Goal: Task Accomplishment & Management: Use online tool/utility

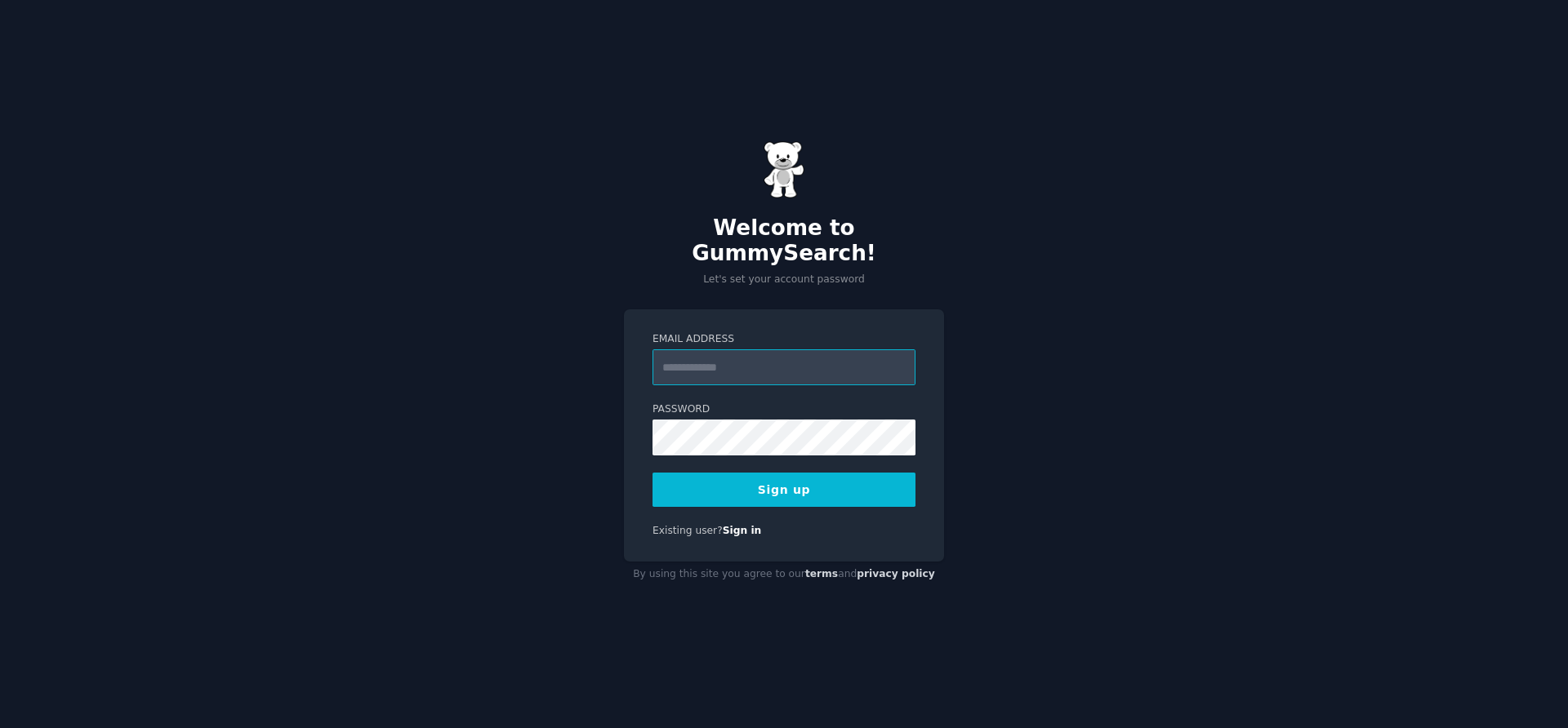
click at [740, 354] on input "Email Address" at bounding box center [784, 368] width 263 height 36
type input "**********"
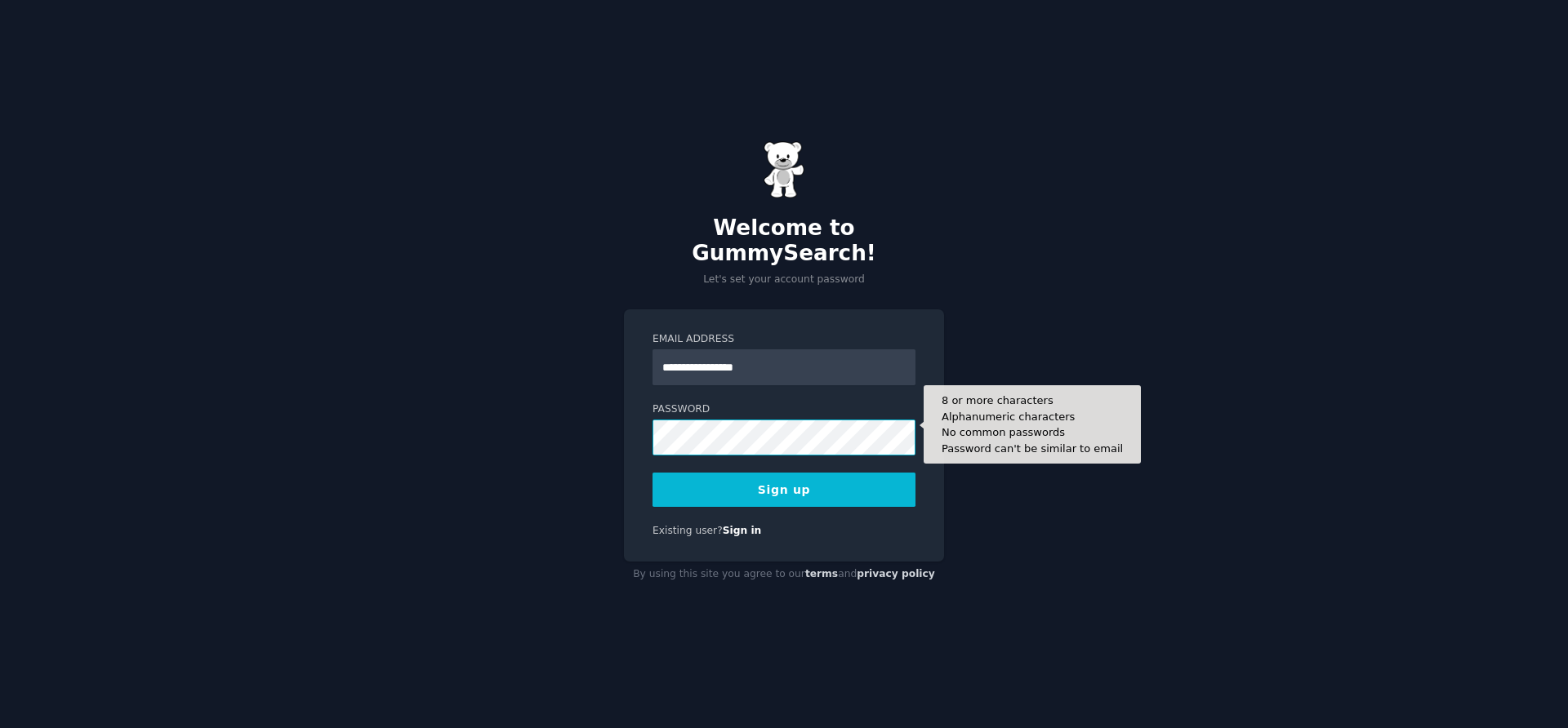
click at [652, 473] on button "Sign up" at bounding box center [784, 490] width 263 height 34
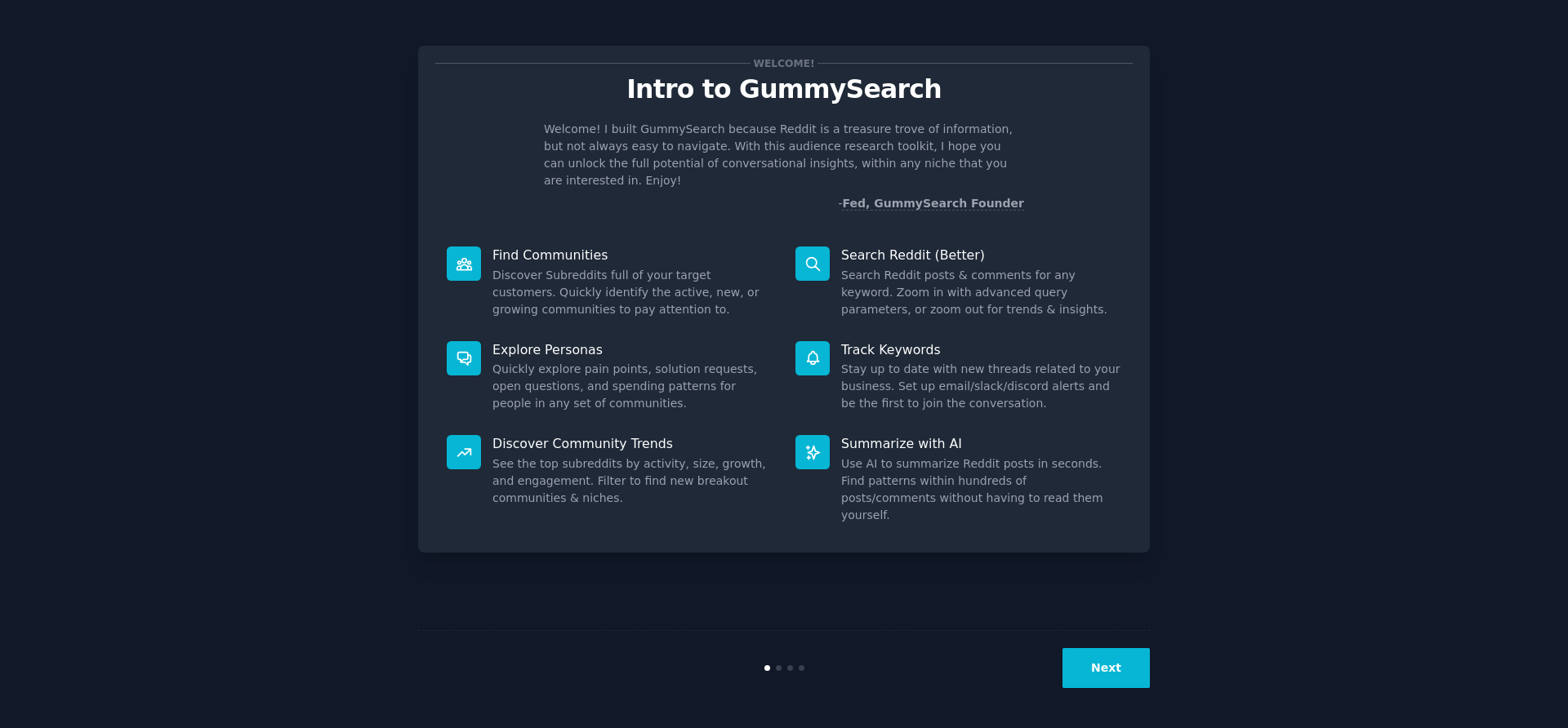
click at [1130, 676] on button "Next" at bounding box center [1106, 668] width 88 height 40
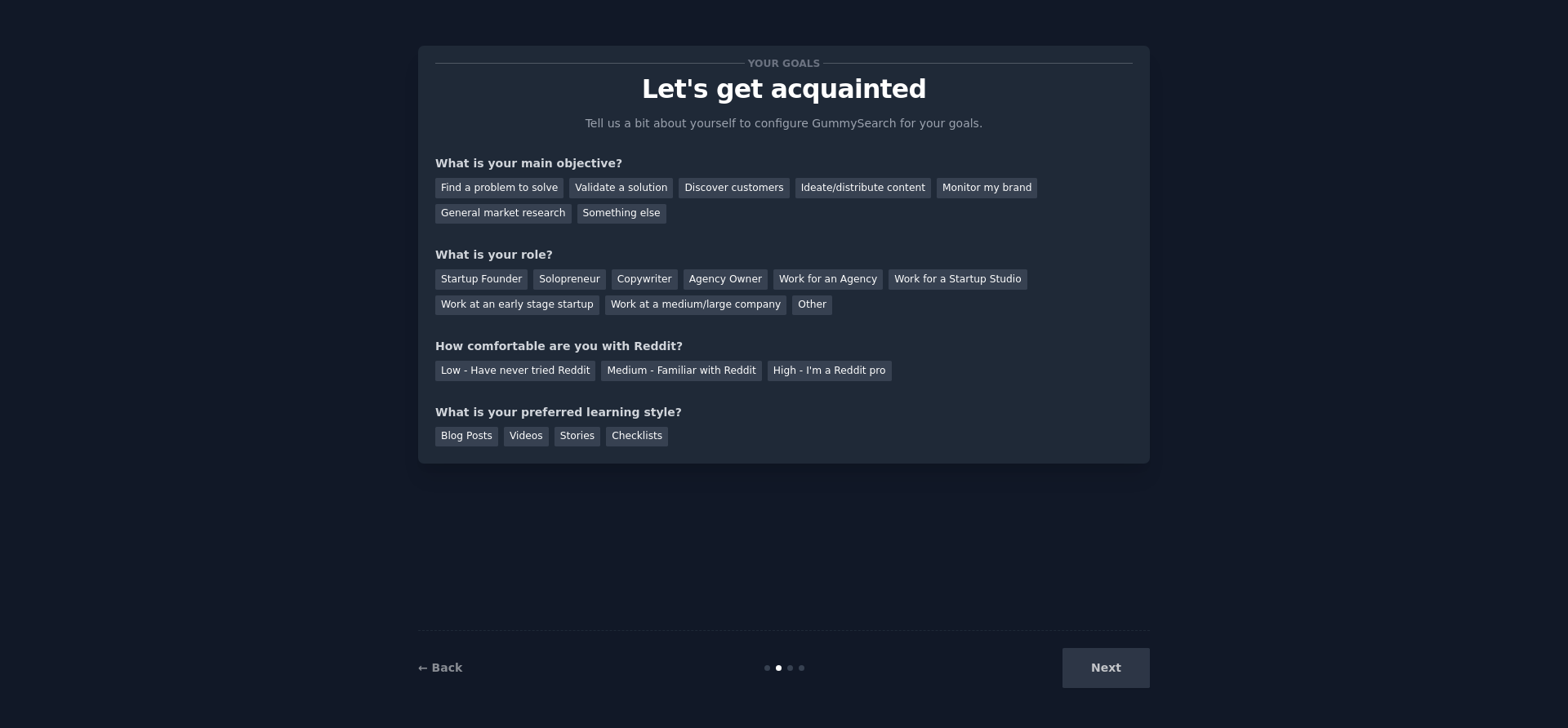
click at [1127, 675] on div "Next" at bounding box center [1028, 668] width 244 height 40
click at [1096, 668] on div "Next" at bounding box center [1028, 668] width 244 height 40
click at [1099, 679] on div "Next" at bounding box center [1028, 668] width 244 height 40
click at [1107, 667] on div "Next" at bounding box center [1028, 668] width 244 height 40
click at [541, 191] on div "Find a problem to solve" at bounding box center [499, 188] width 128 height 20
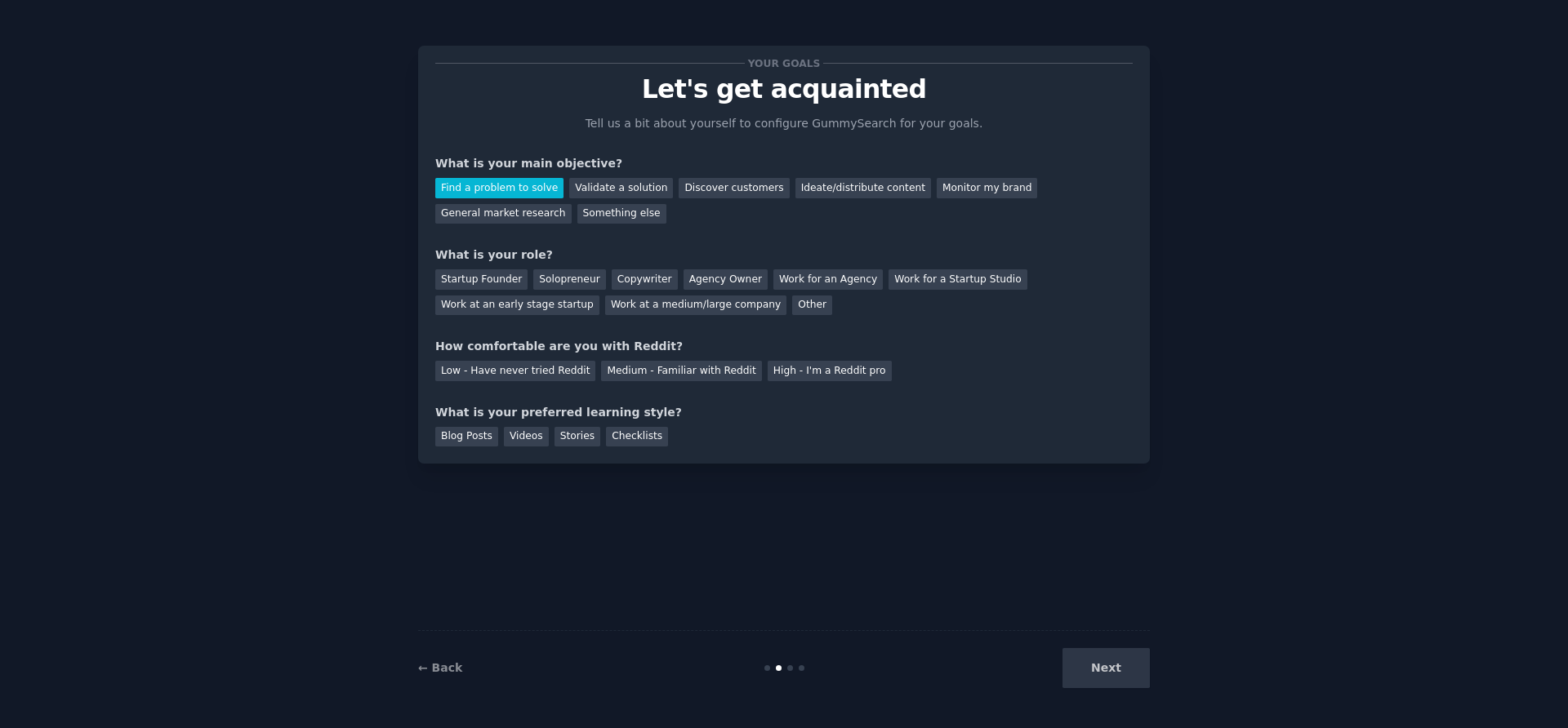
click at [1093, 657] on div "Next" at bounding box center [1028, 668] width 244 height 40
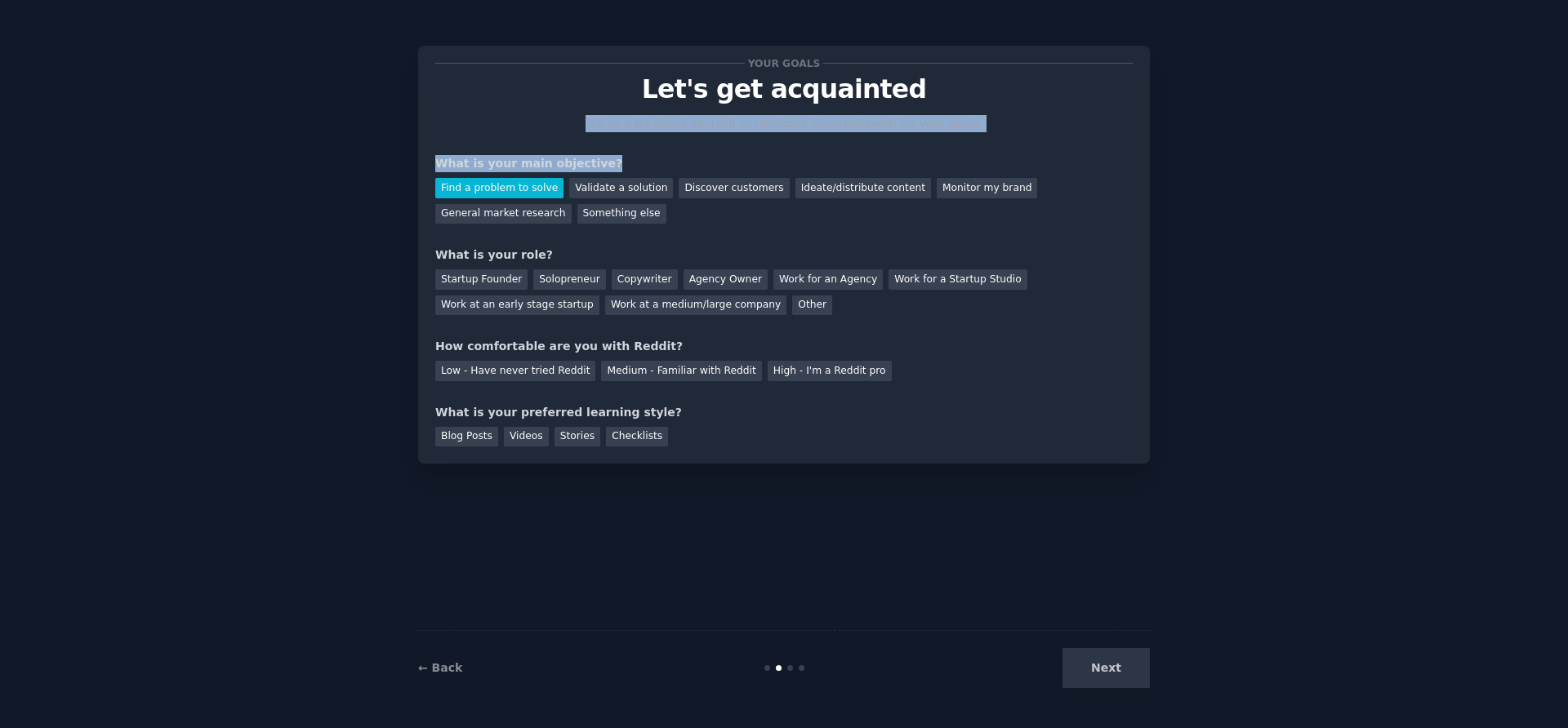
drag, startPoint x: 595, startPoint y: 119, endPoint x: 824, endPoint y: 135, distance: 229.6
click at [823, 135] on div "Your goals Let's get acquainted Tell us a bit about yourself to configure Gummy…" at bounding box center [784, 254] width 697 height 384
click at [845, 145] on div "Your goals Let's get acquainted Tell us a bit about yourself to configure Gummy…" at bounding box center [784, 254] width 697 height 384
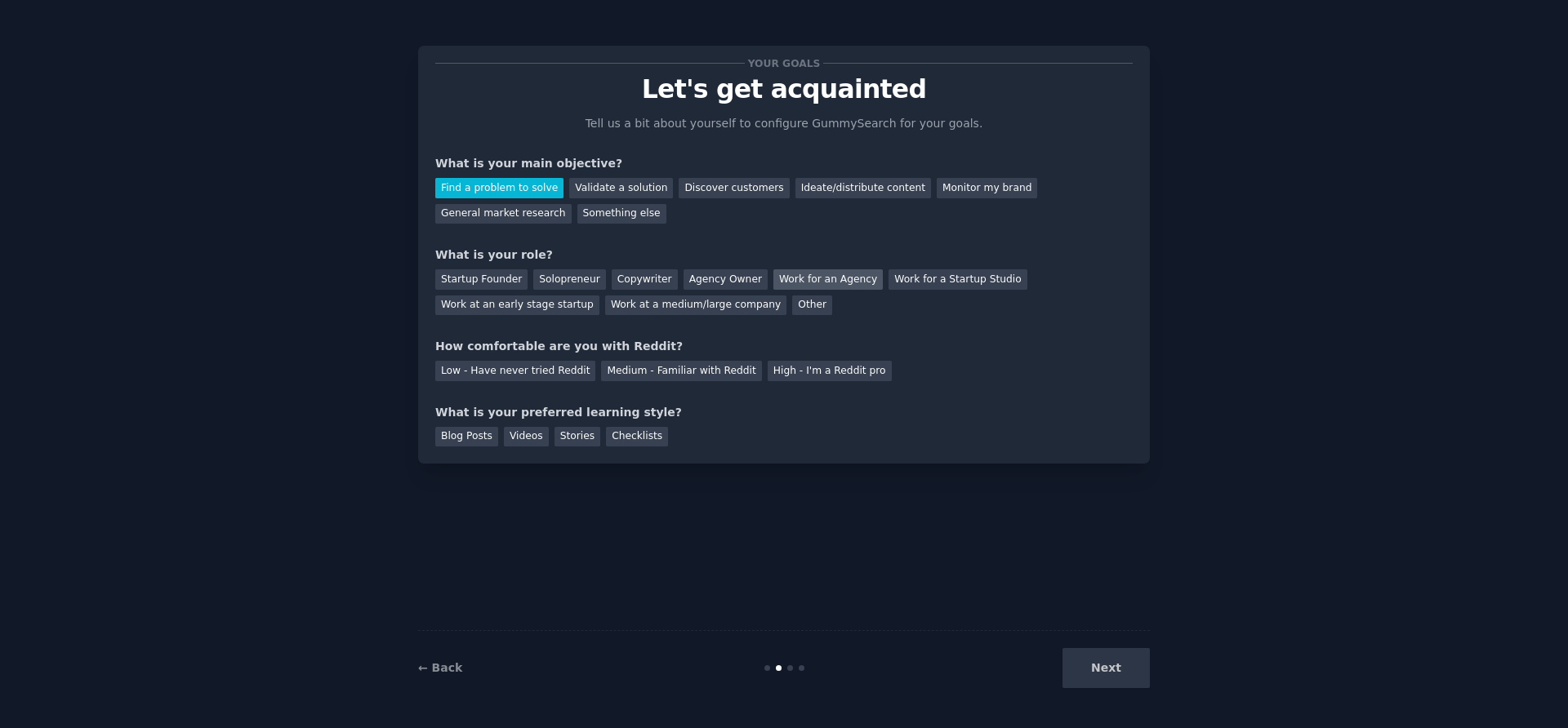
click at [791, 283] on div "Work for an Agency" at bounding box center [827, 279] width 110 height 20
click at [572, 374] on div "Low - Have never tried Reddit" at bounding box center [516, 371] width 160 height 20
click at [471, 436] on div "Blog Posts" at bounding box center [467, 436] width 63 height 20
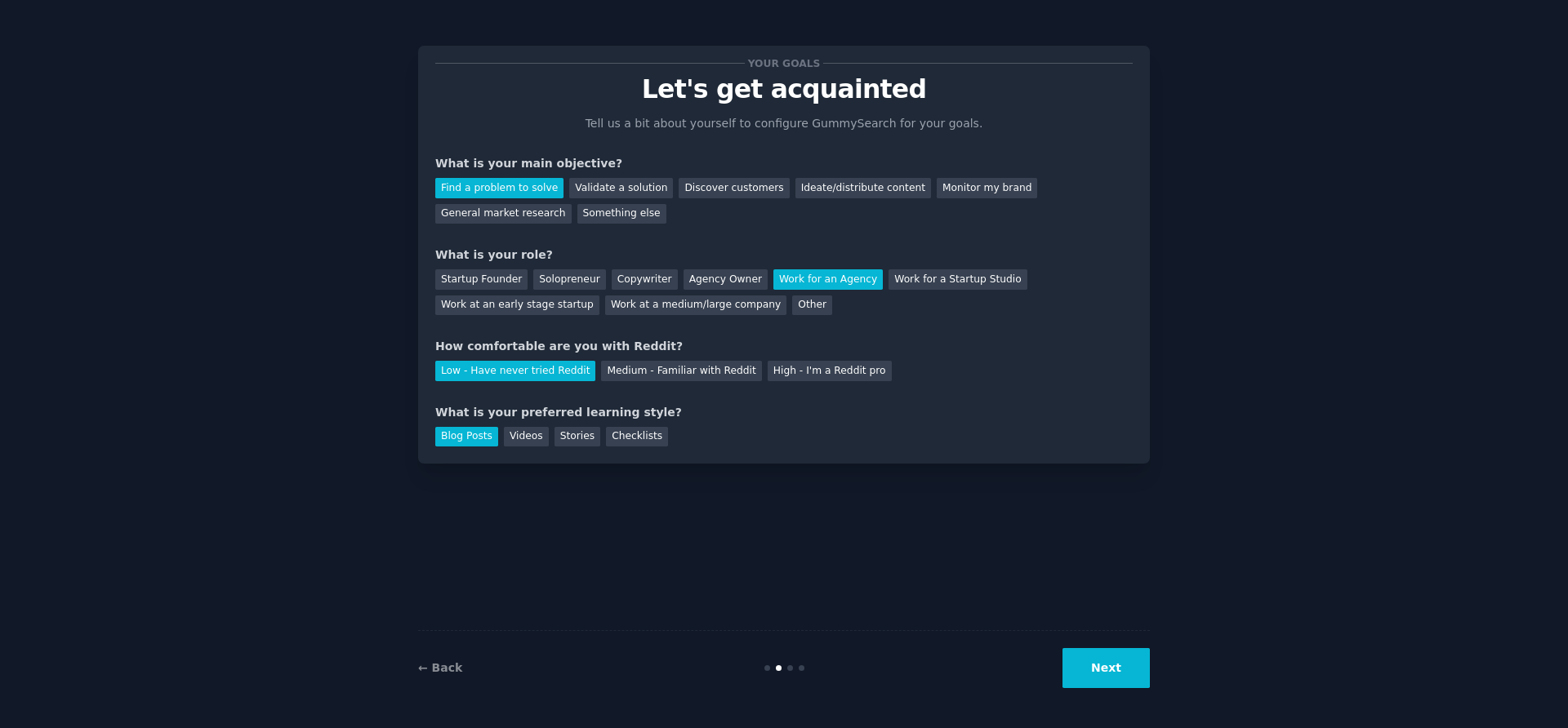
drag, startPoint x: 1131, startPoint y: 693, endPoint x: 1097, endPoint y: 674, distance: 38.9
click at [1130, 693] on div "← Back Next" at bounding box center [784, 667] width 731 height 75
click at [1096, 673] on button "Next" at bounding box center [1106, 668] width 88 height 40
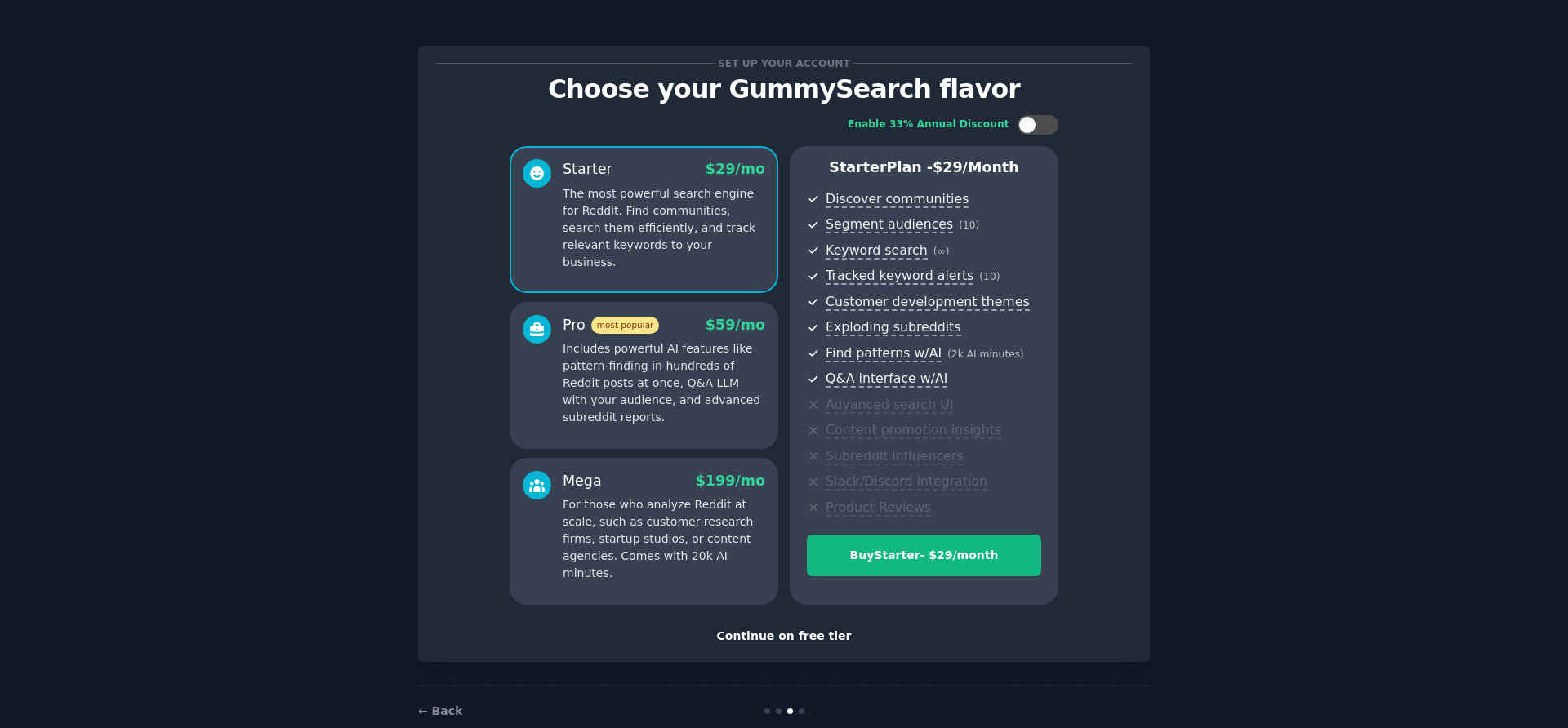
click at [788, 640] on div "Continue on free tier" at bounding box center [784, 637] width 697 height 17
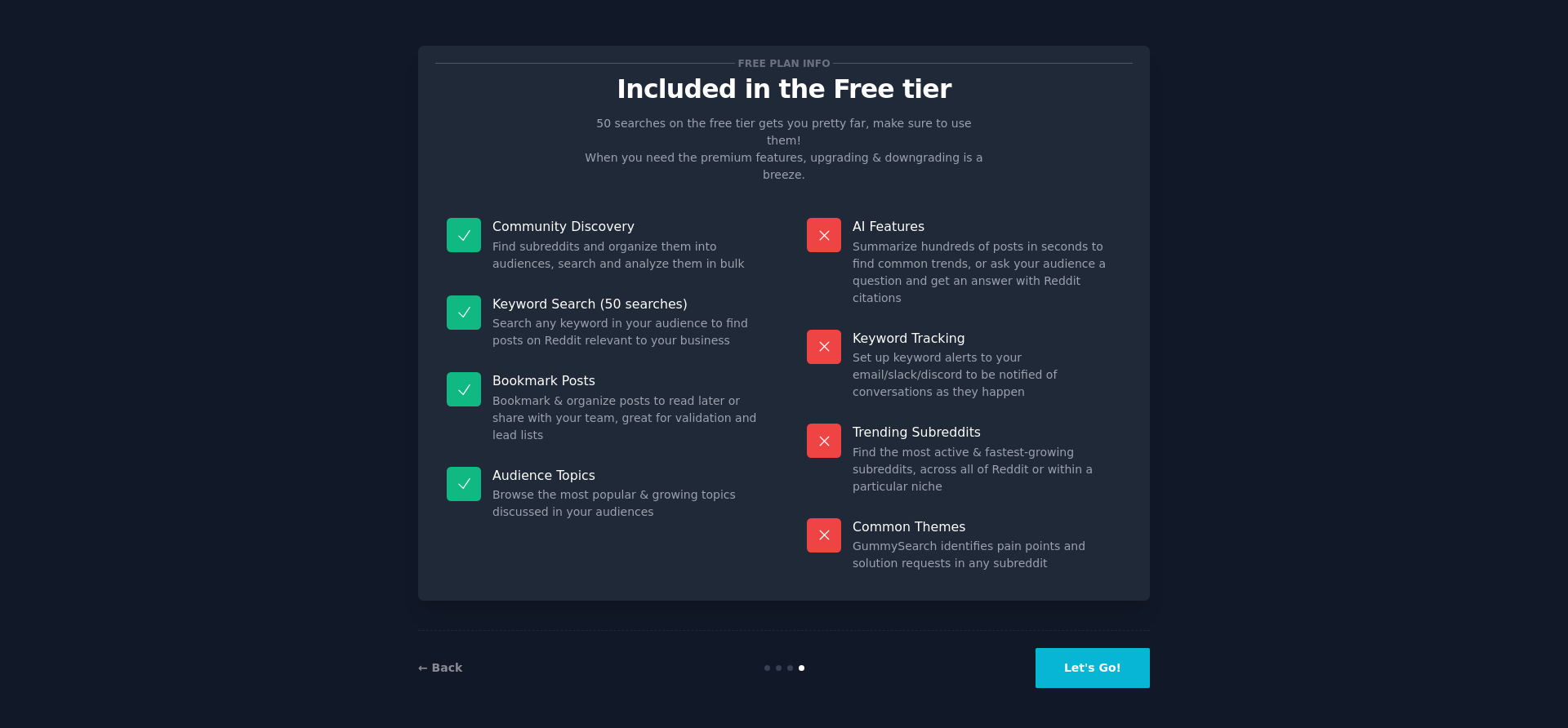
click at [1141, 670] on button "Let's Go!" at bounding box center [1092, 668] width 114 height 40
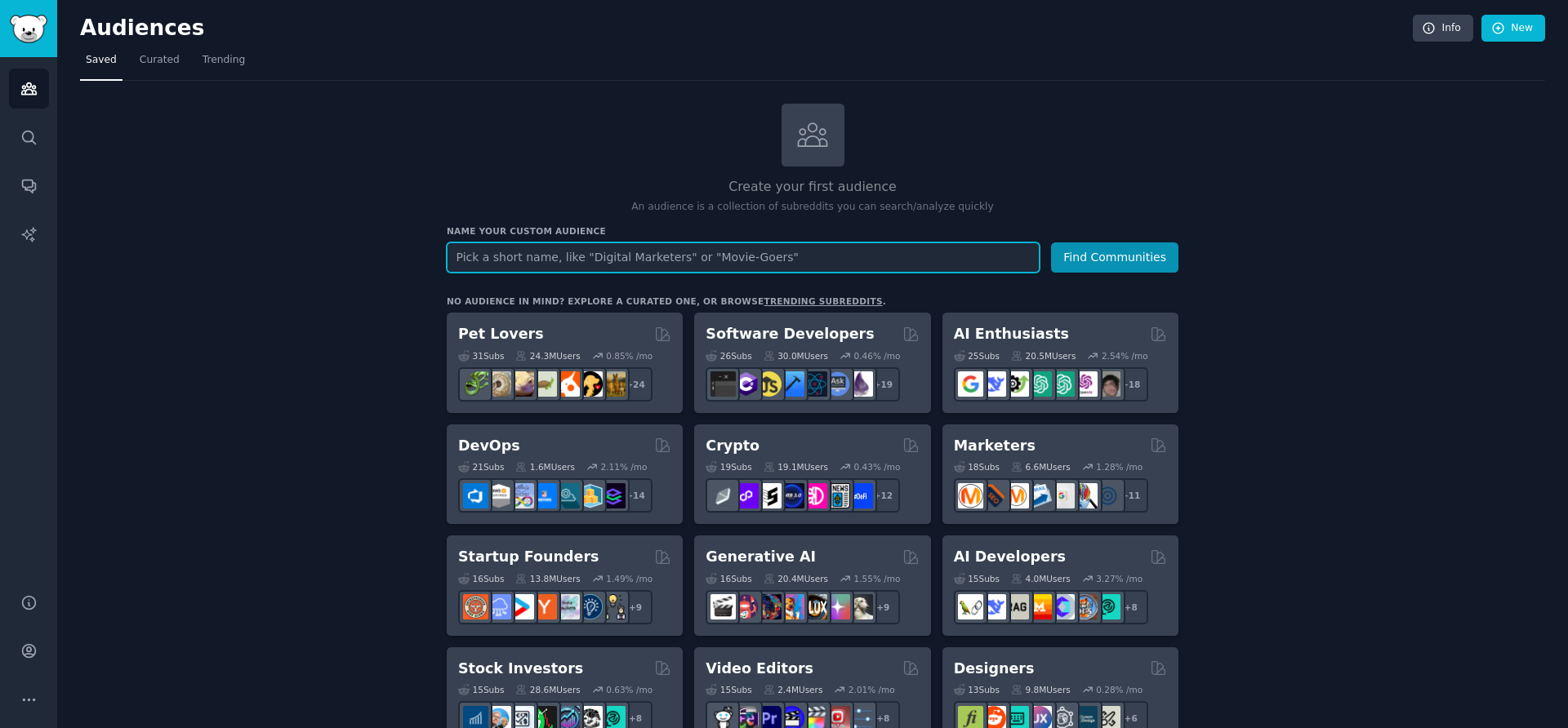
click at [982, 256] on input "text" at bounding box center [743, 257] width 593 height 30
type input "Christmas pen set"
click at [1050, 242] on button "Find Communities" at bounding box center [1114, 257] width 128 height 30
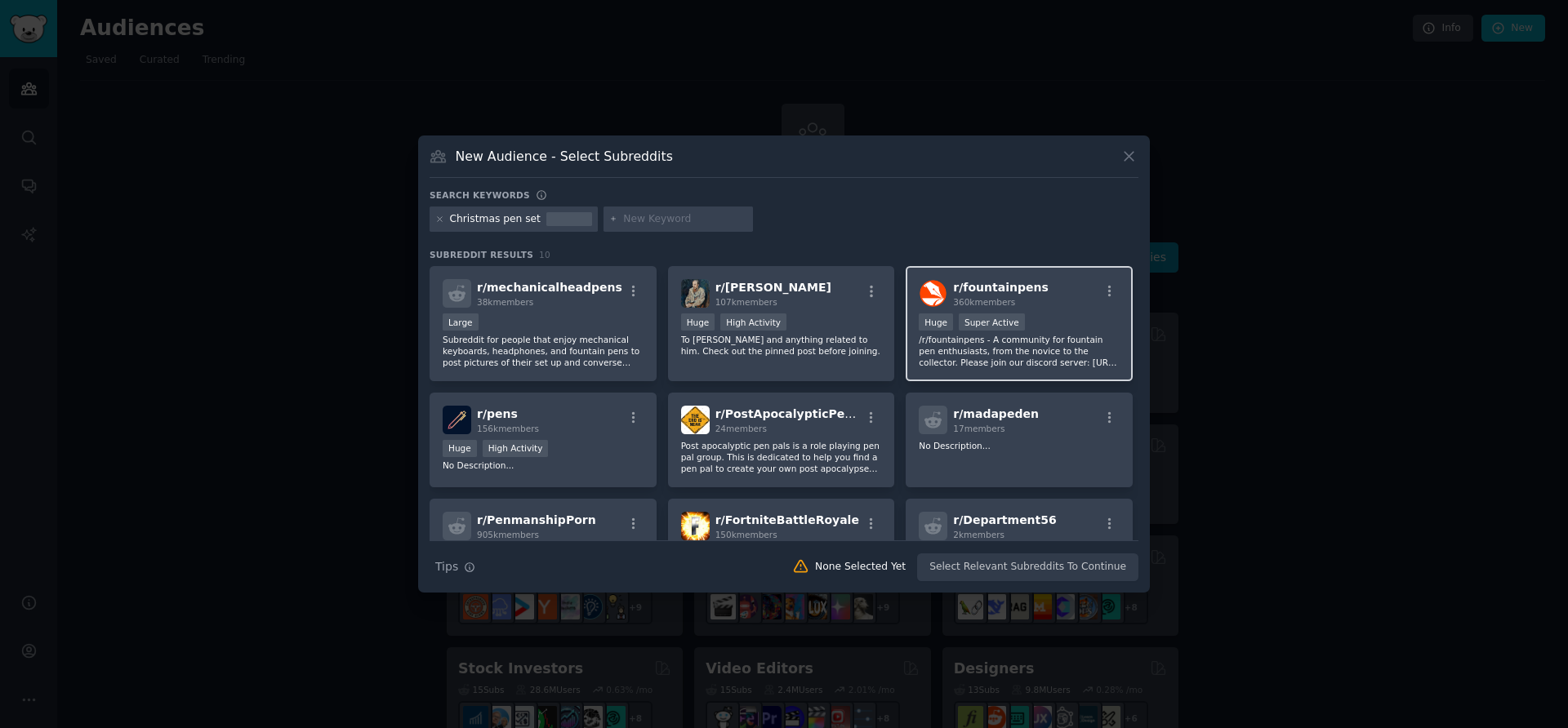
click at [1044, 293] on div "r/ fountainpens 360k members" at bounding box center [1019, 293] width 201 height 29
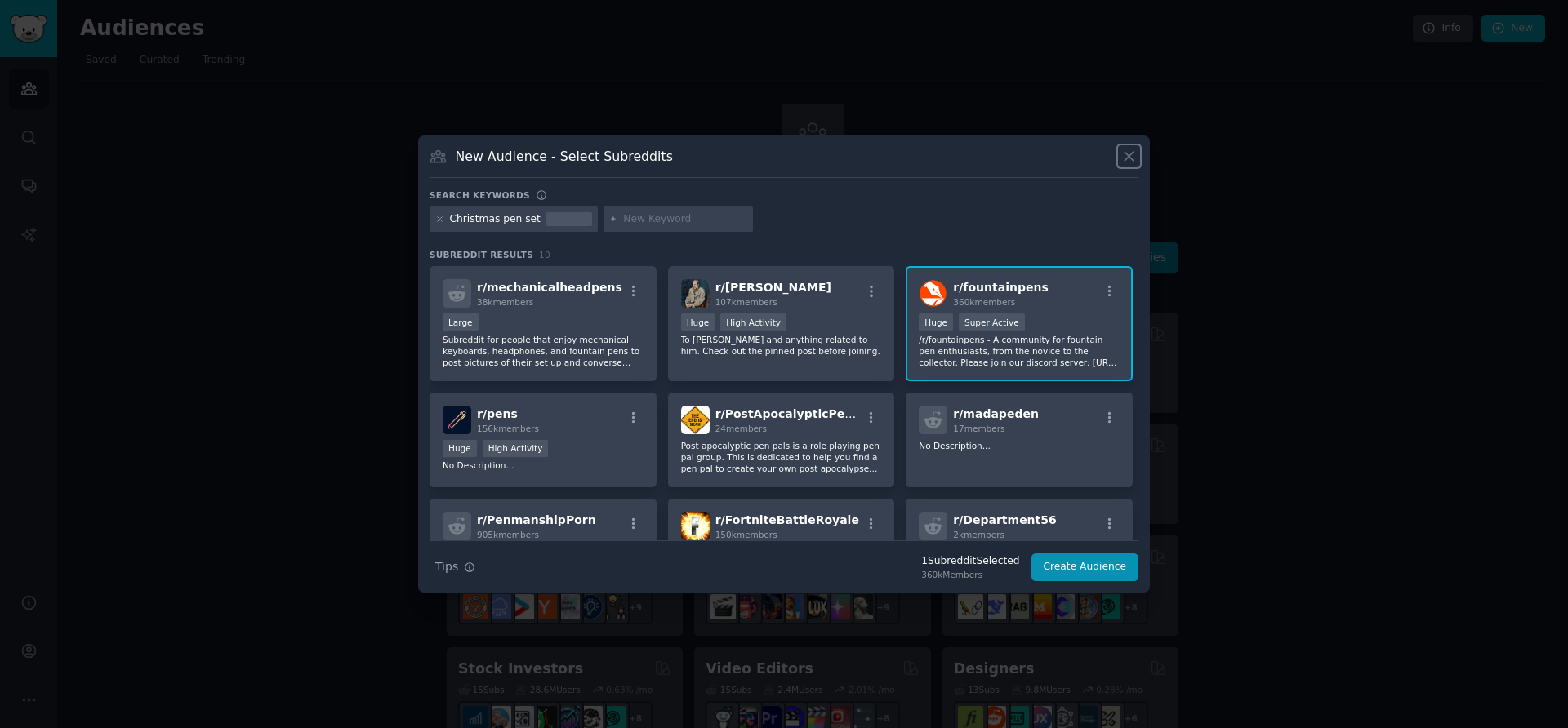
click at [1125, 159] on icon at bounding box center [1128, 155] width 9 height 9
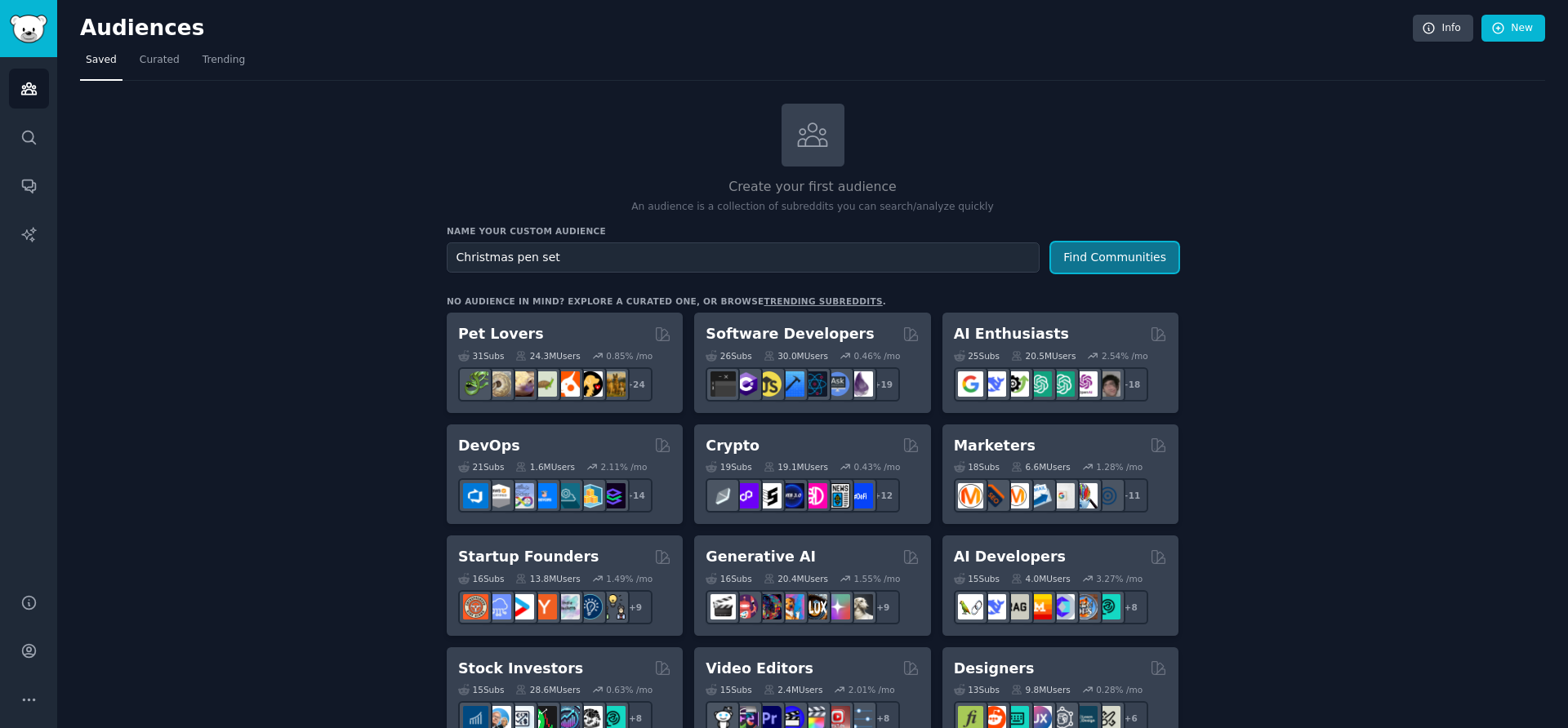
click at [1107, 254] on button "Find Communities" at bounding box center [1114, 257] width 128 height 30
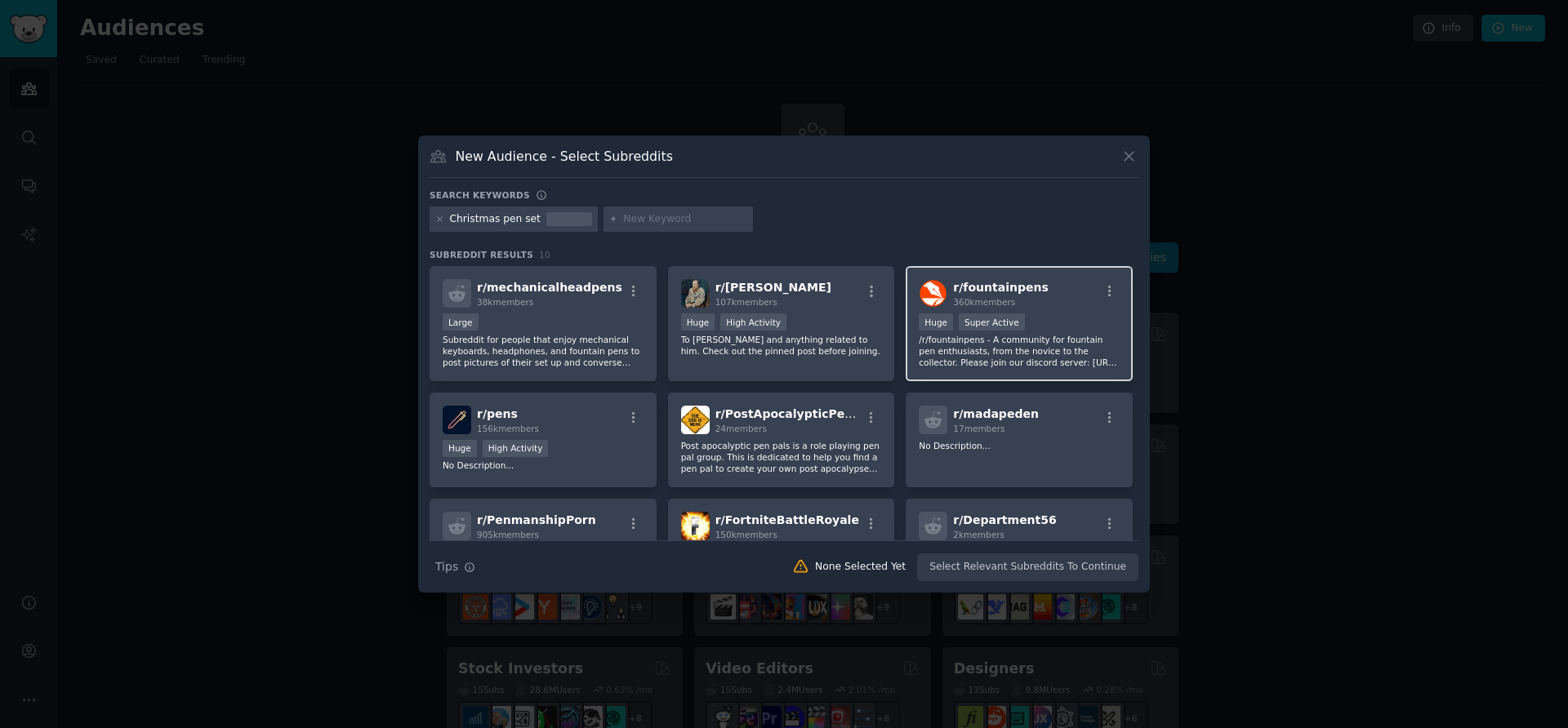
click at [1044, 298] on div "r/ fountainpens 360k members" at bounding box center [1019, 293] width 201 height 29
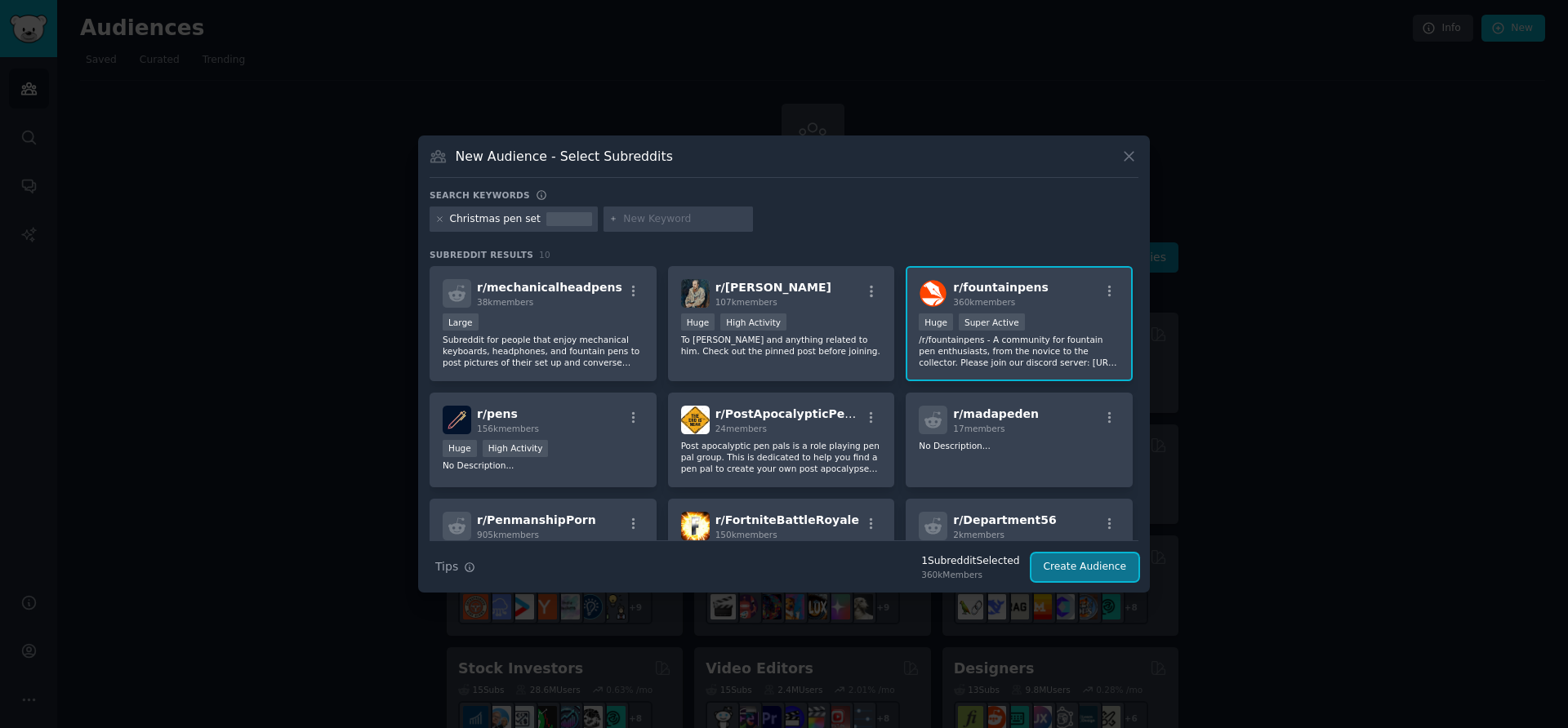
click at [1079, 572] on button "Create Audience" at bounding box center [1085, 567] width 108 height 28
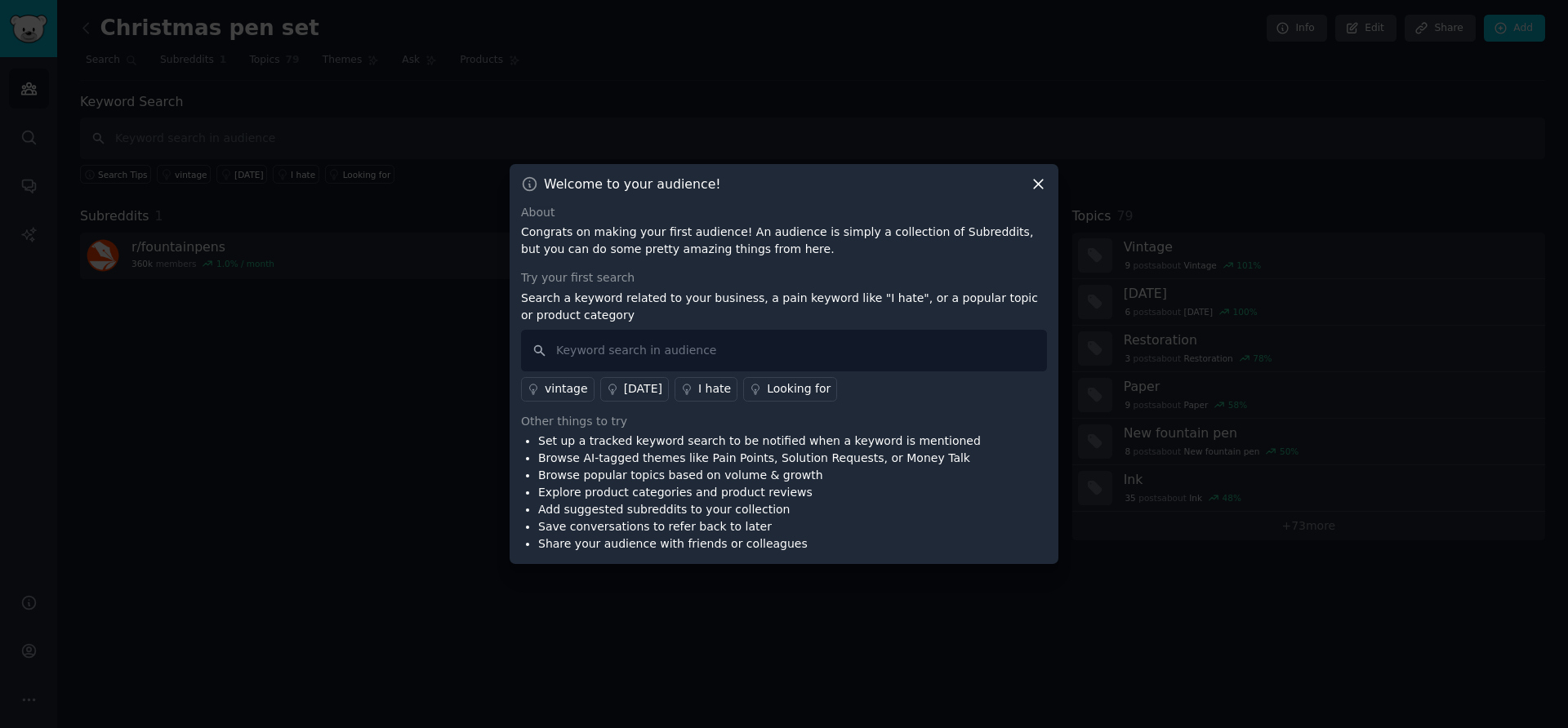
click at [1043, 183] on icon at bounding box center [1038, 184] width 17 height 17
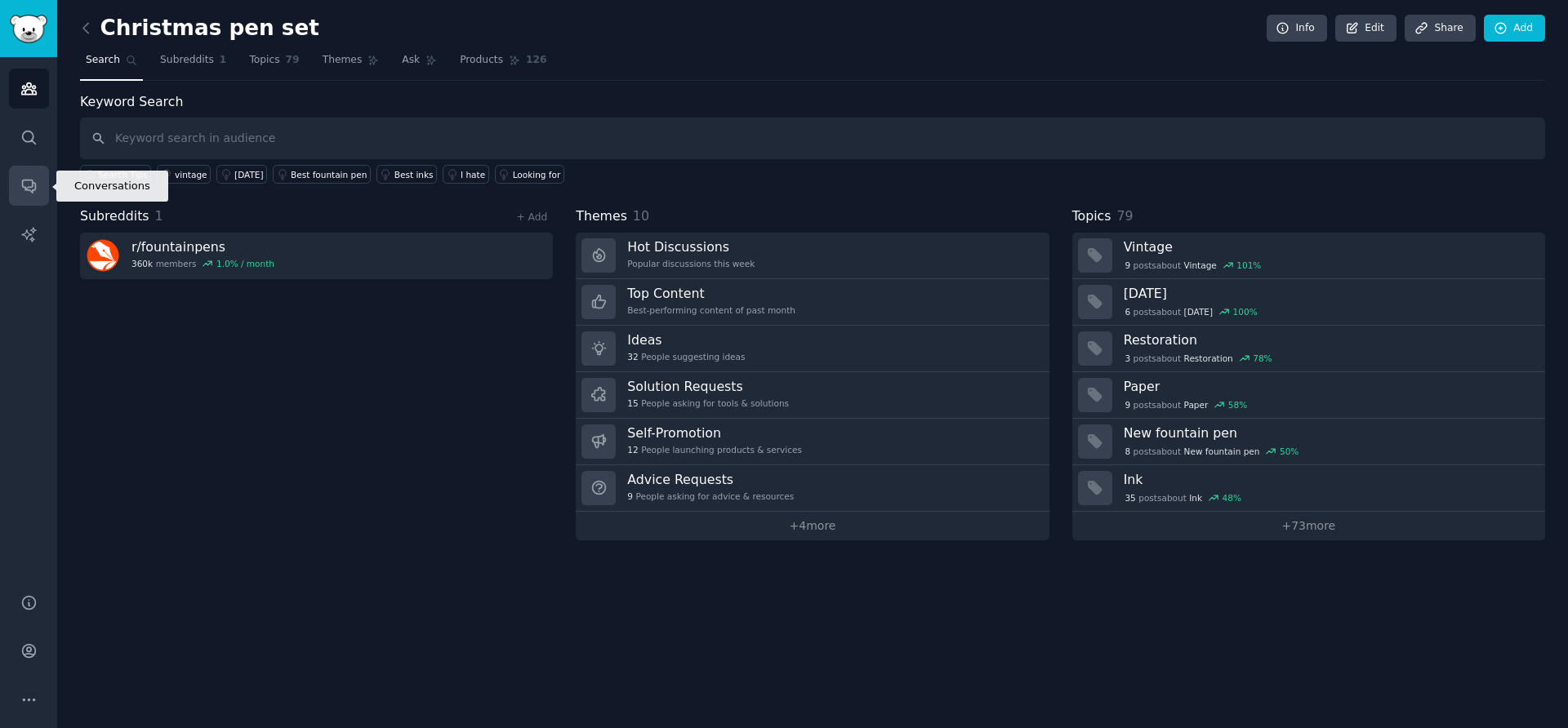
click at [22, 174] on link "Conversations" at bounding box center [29, 186] width 40 height 40
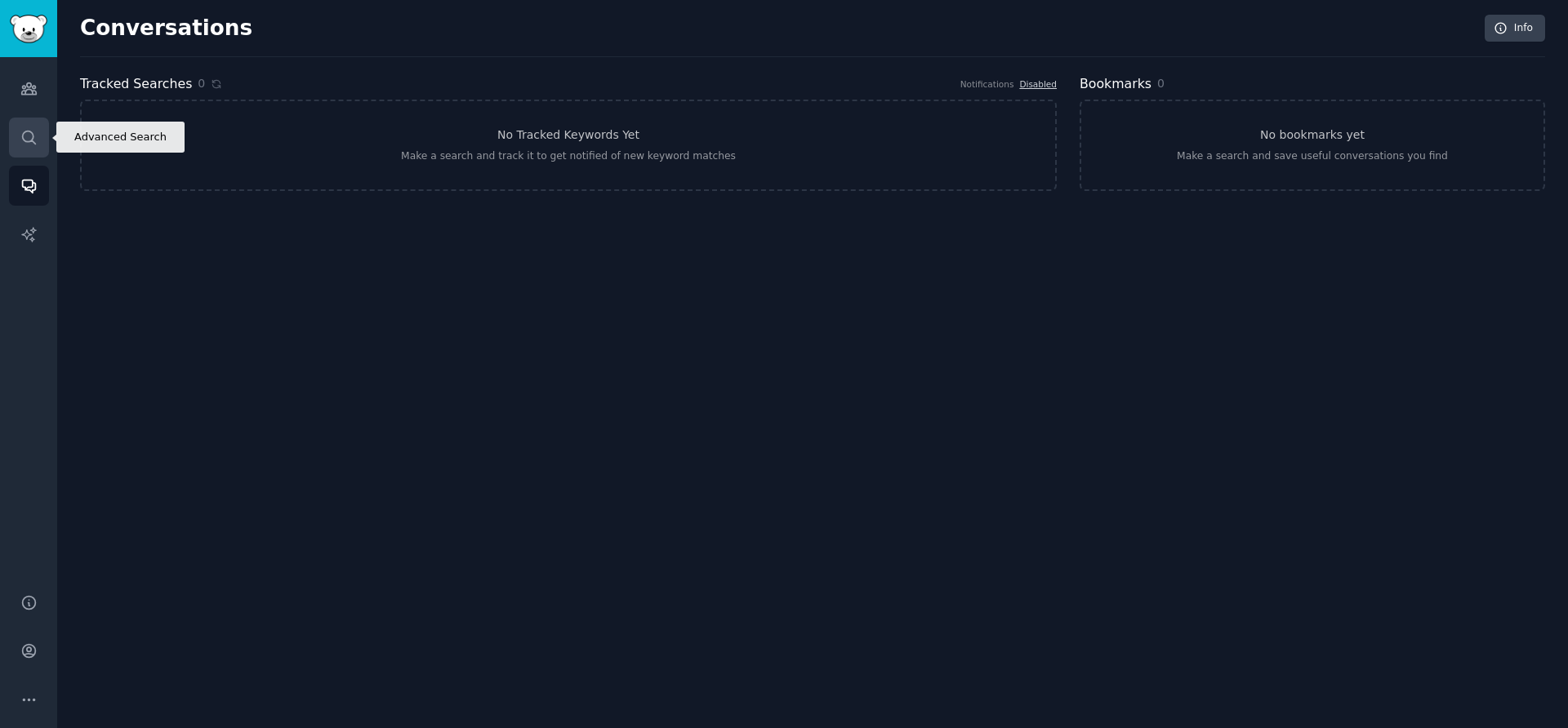
click at [26, 132] on icon "Sidebar" at bounding box center [29, 137] width 17 height 17
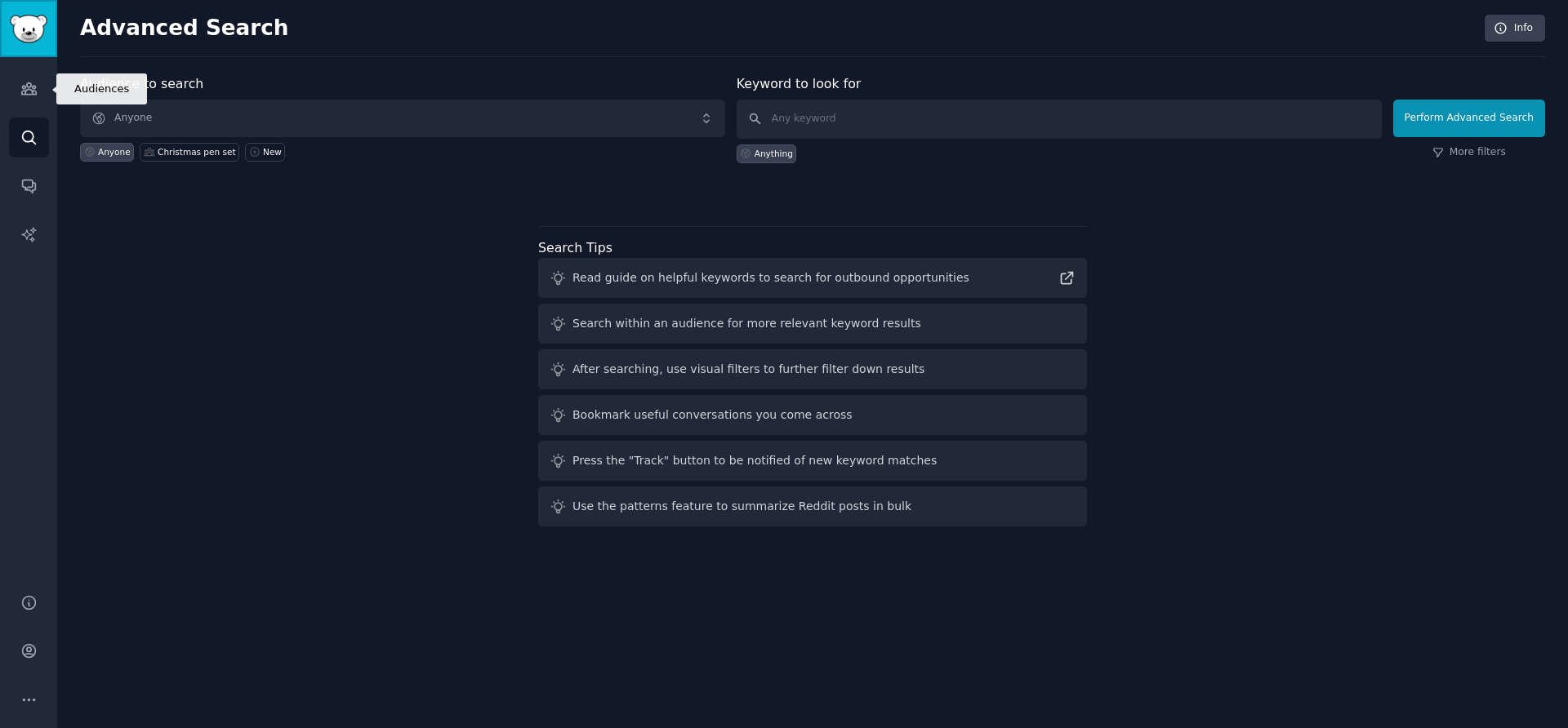
click at [31, 41] on img "Sidebar" at bounding box center [28, 29] width 37 height 29
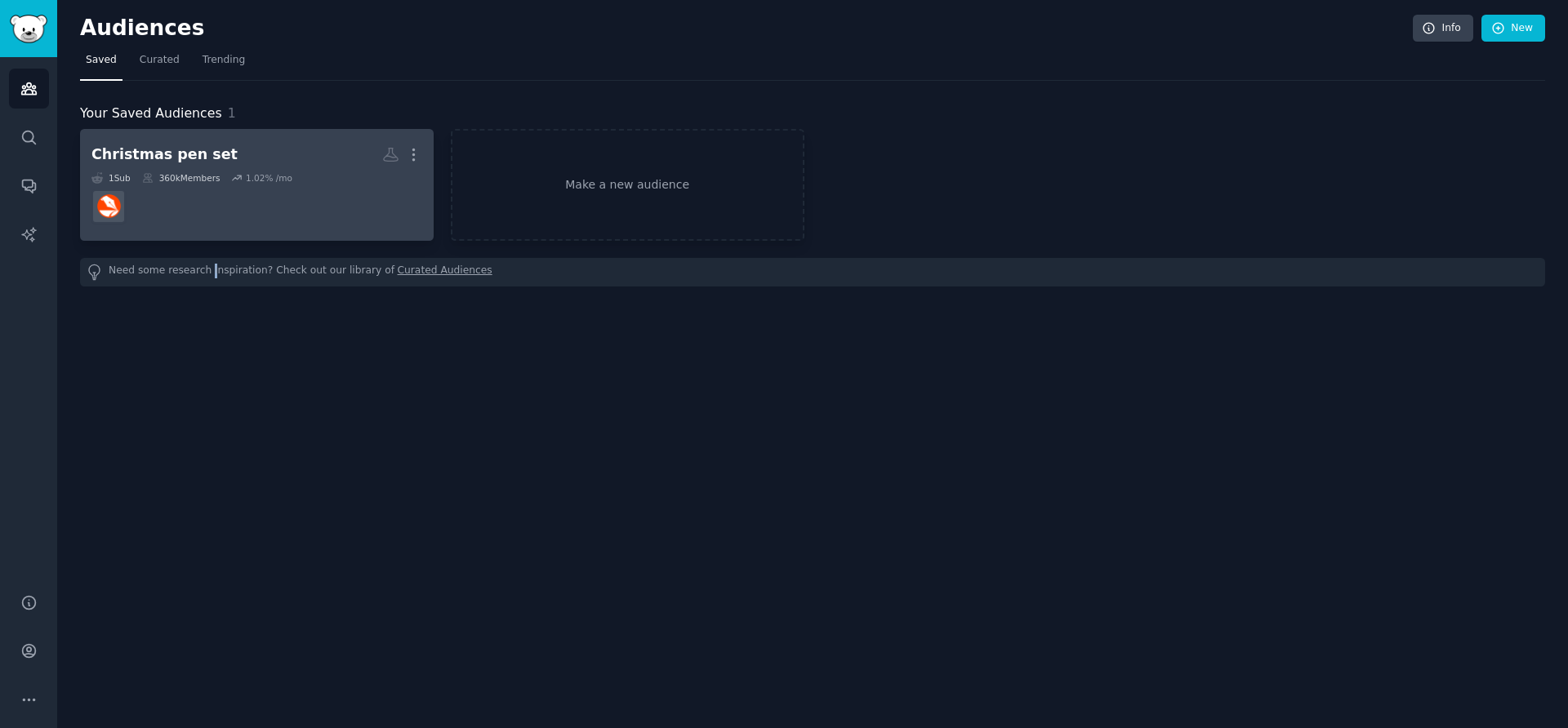
drag, startPoint x: 367, startPoint y: 180, endPoint x: 295, endPoint y: 219, distance: 81.9
click at [214, 315] on div "Audiences Info New Saved Curated Trending Your Saved Audiences 1 Christmas pen …" at bounding box center [812, 364] width 1511 height 728
click at [409, 149] on icon "button" at bounding box center [414, 154] width 17 height 17
click at [372, 185] on p "Delete" at bounding box center [368, 189] width 37 height 17
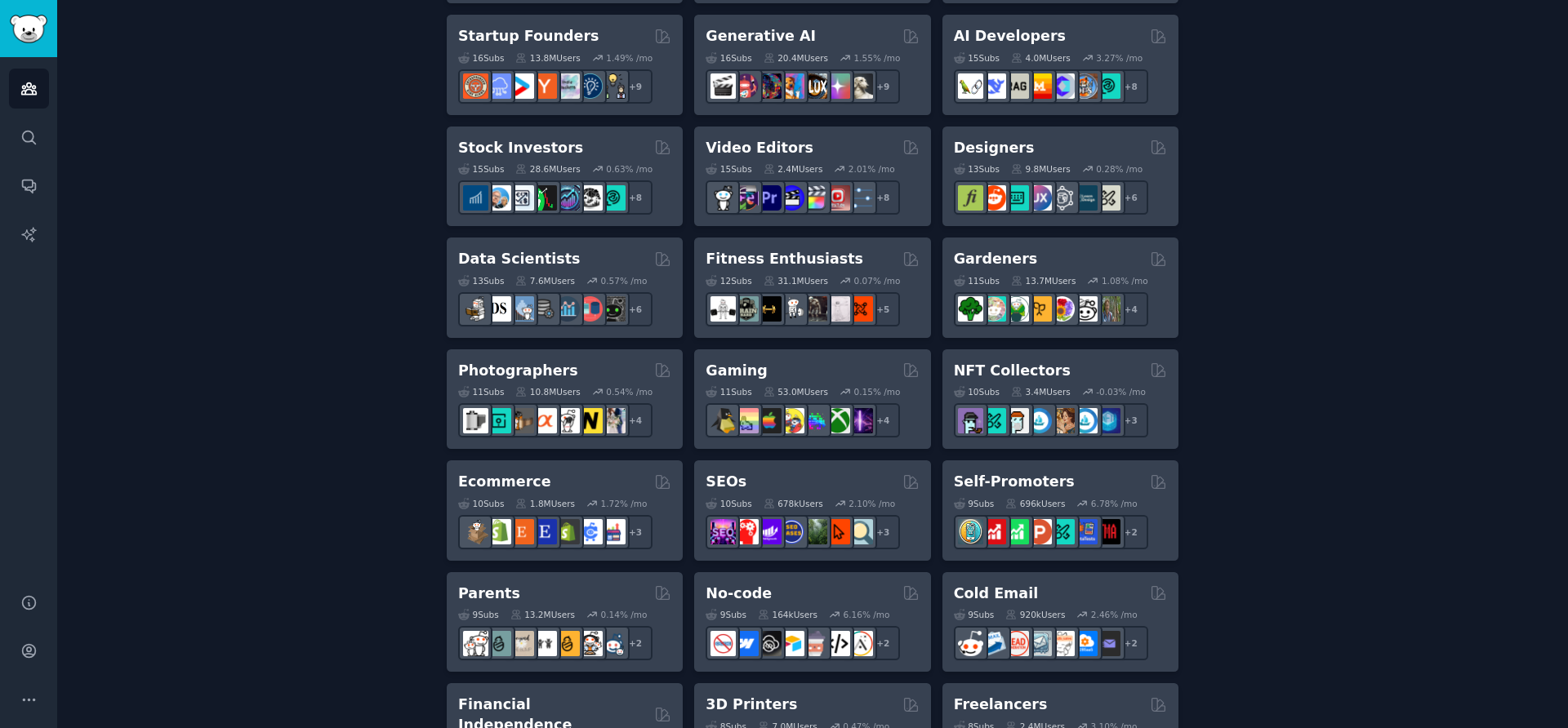
scroll to position [1061, 0]
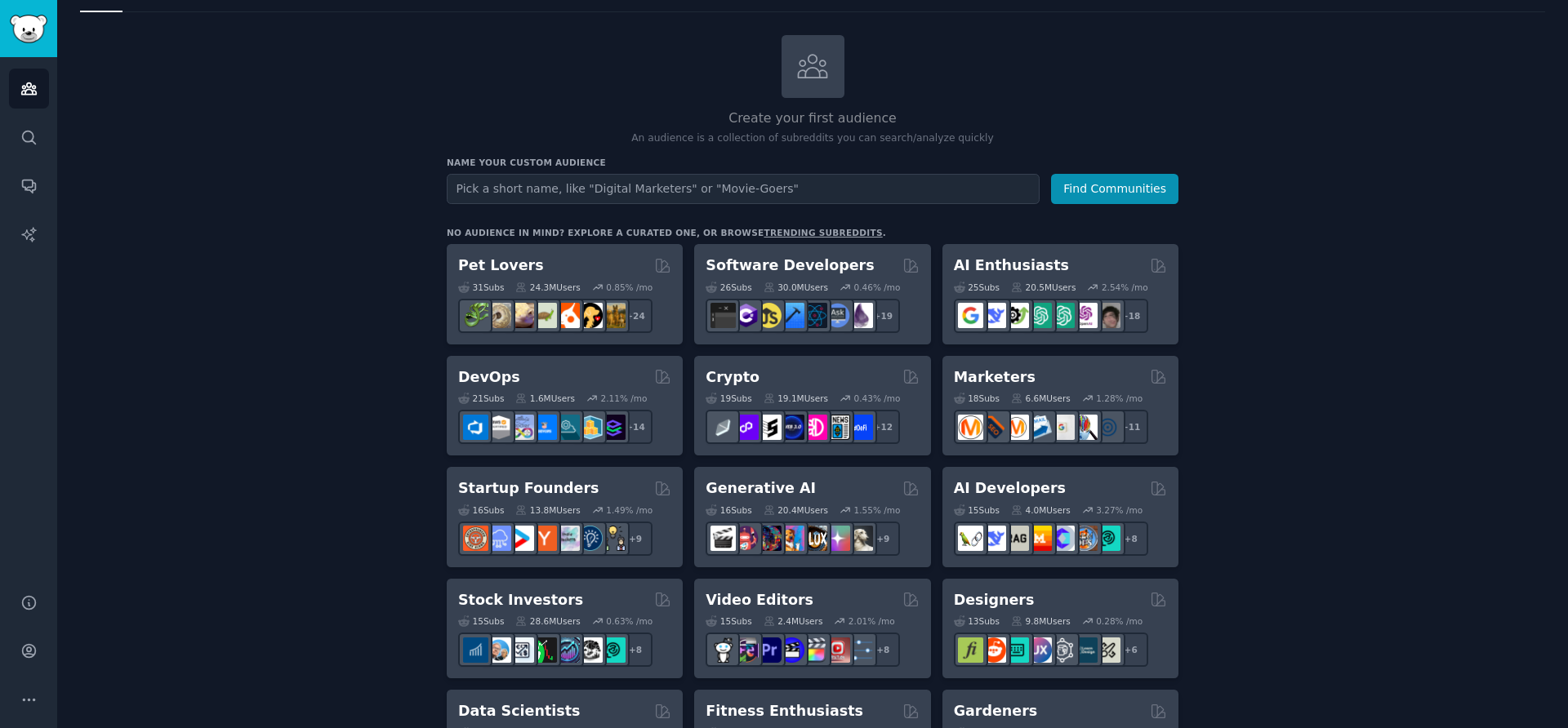
scroll to position [0, 0]
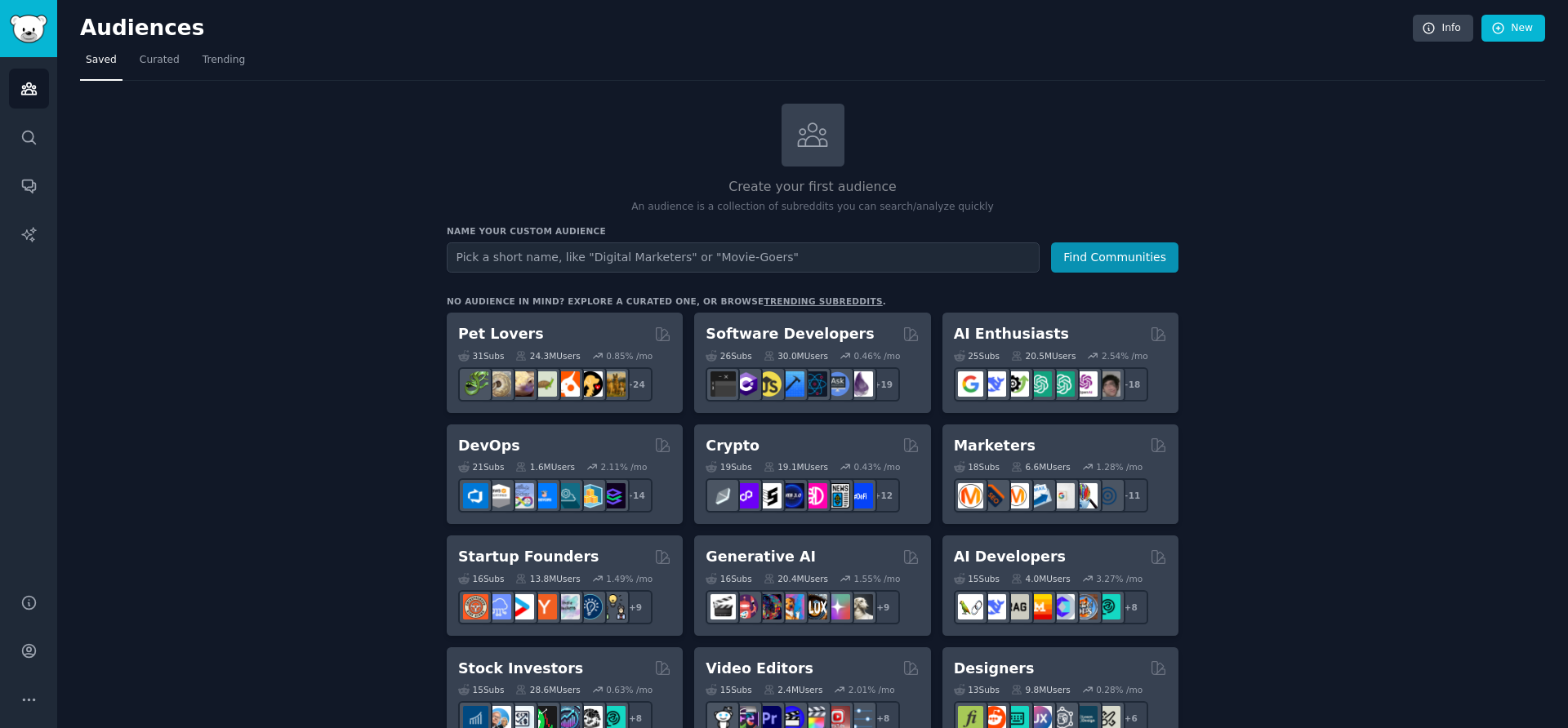
drag, startPoint x: 302, startPoint y: 424, endPoint x: 358, endPoint y: 438, distance: 57.7
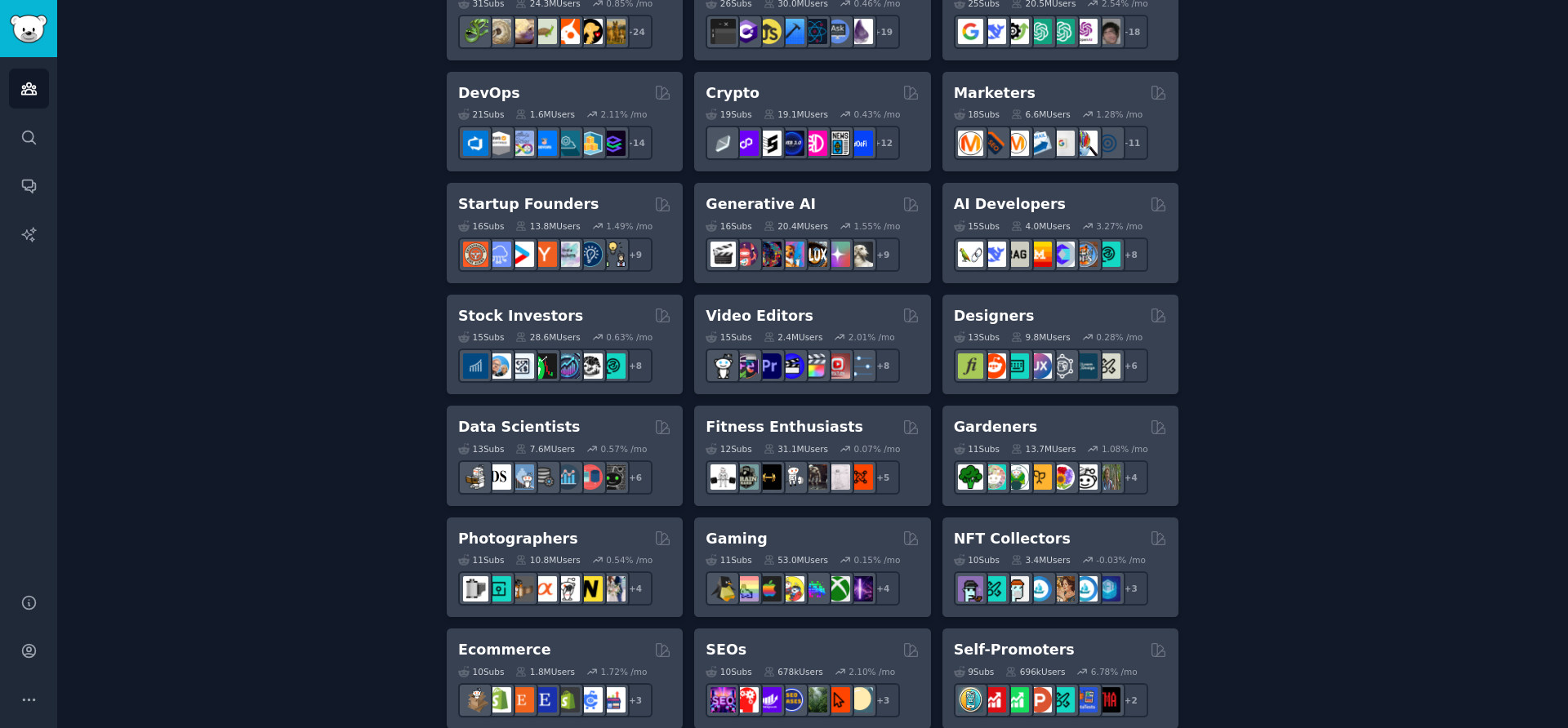
scroll to position [490, 0]
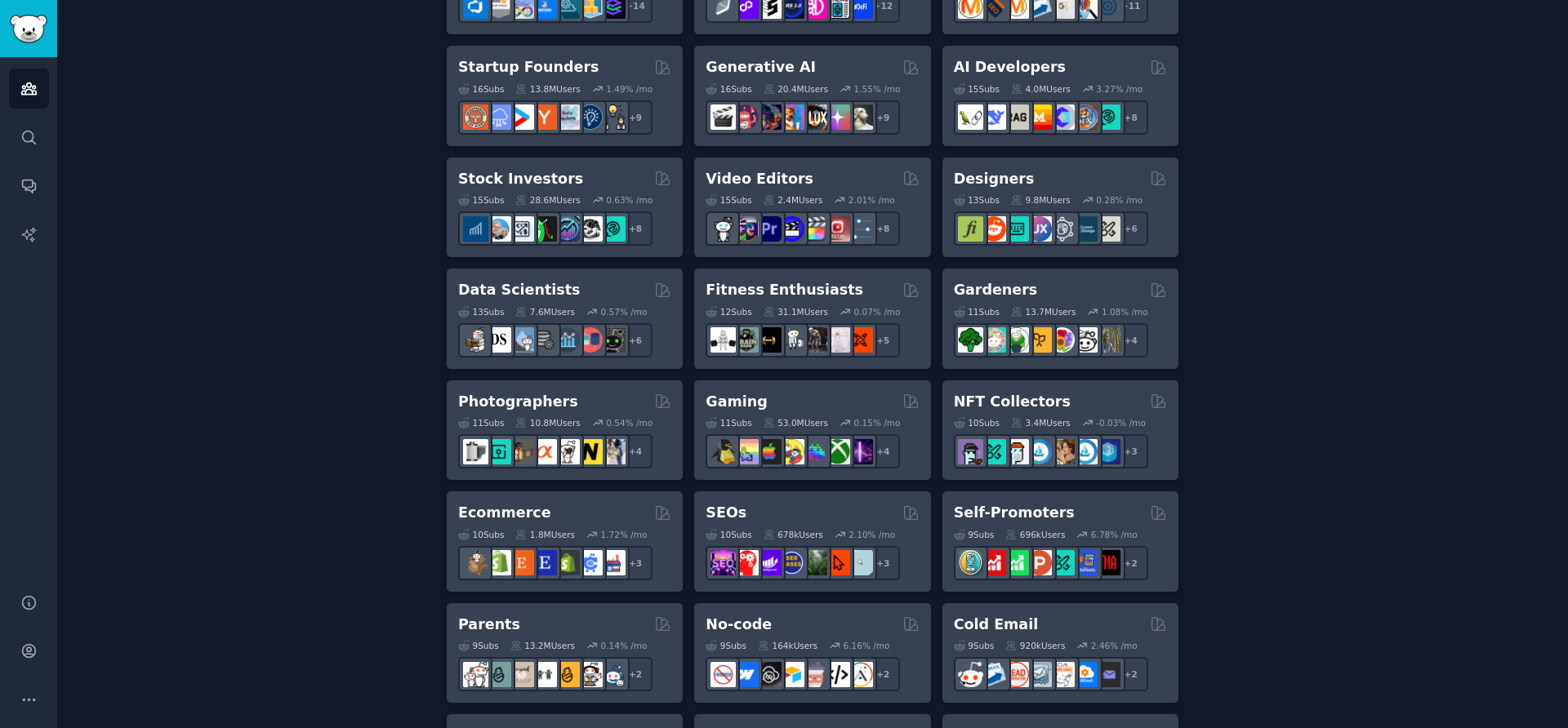
click at [1413, 401] on div "Create your first audience An audience is a collection of subreddits you can se…" at bounding box center [812, 503] width 1465 height 1778
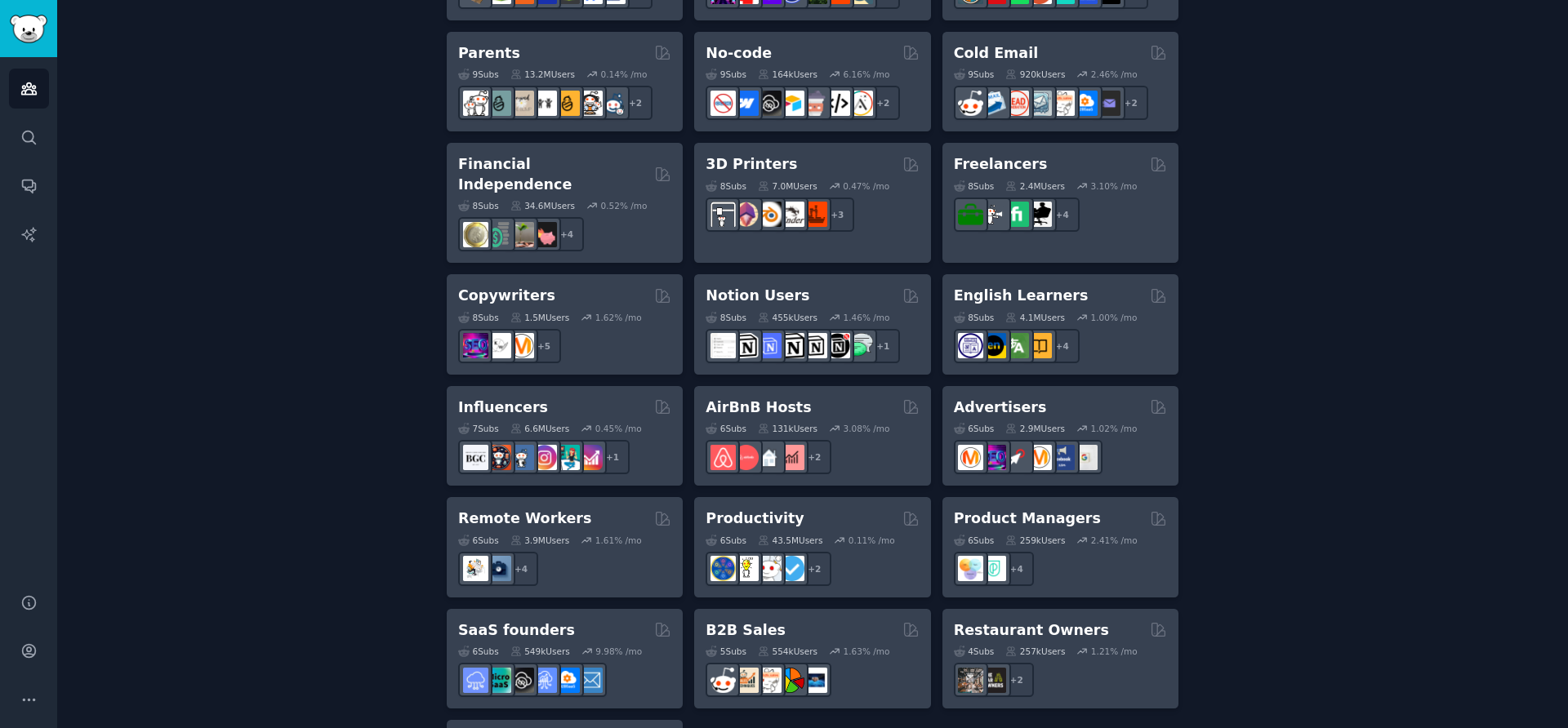
scroll to position [1156, 0]
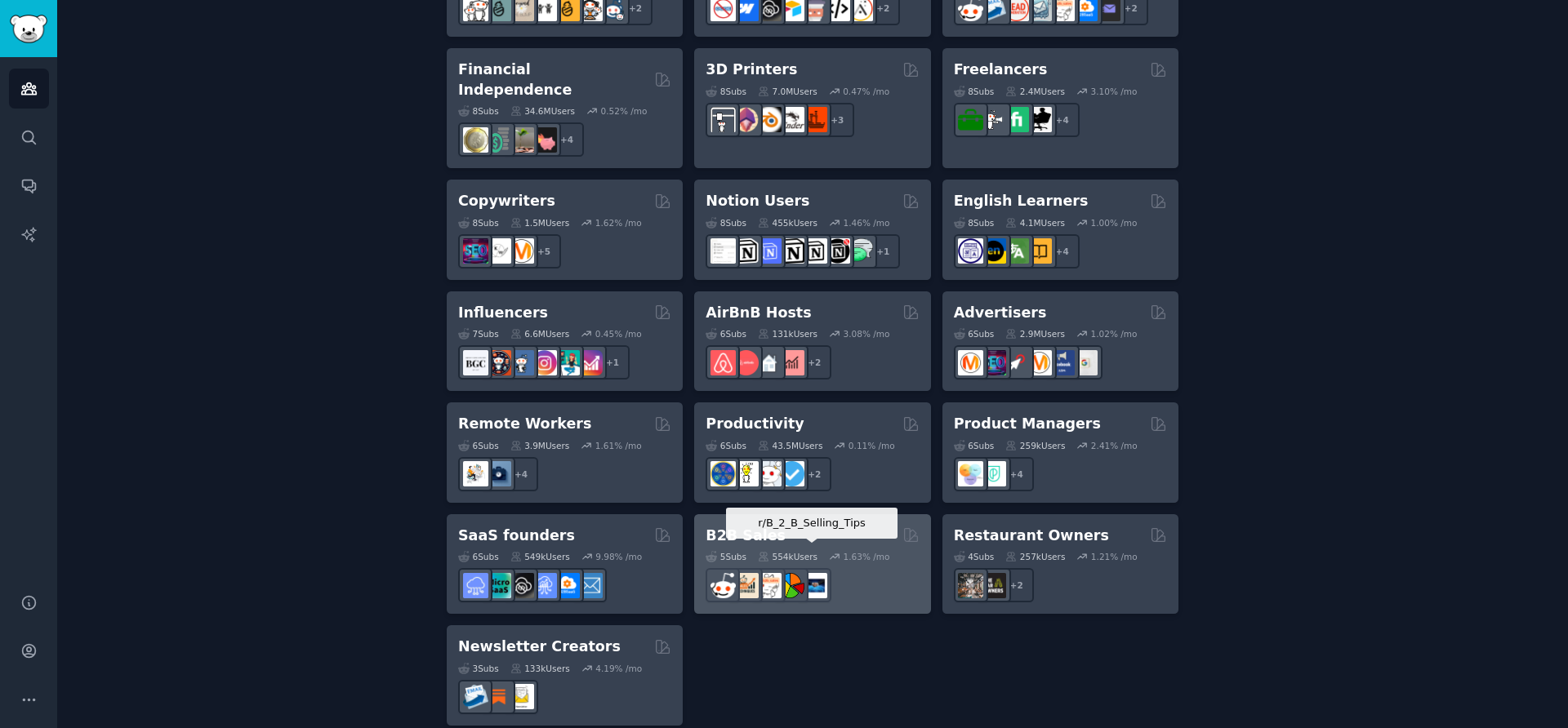
drag, startPoint x: 823, startPoint y: 568, endPoint x: 831, endPoint y: 568, distance: 8.0
click at [823, 573] on img at bounding box center [814, 585] width 26 height 26
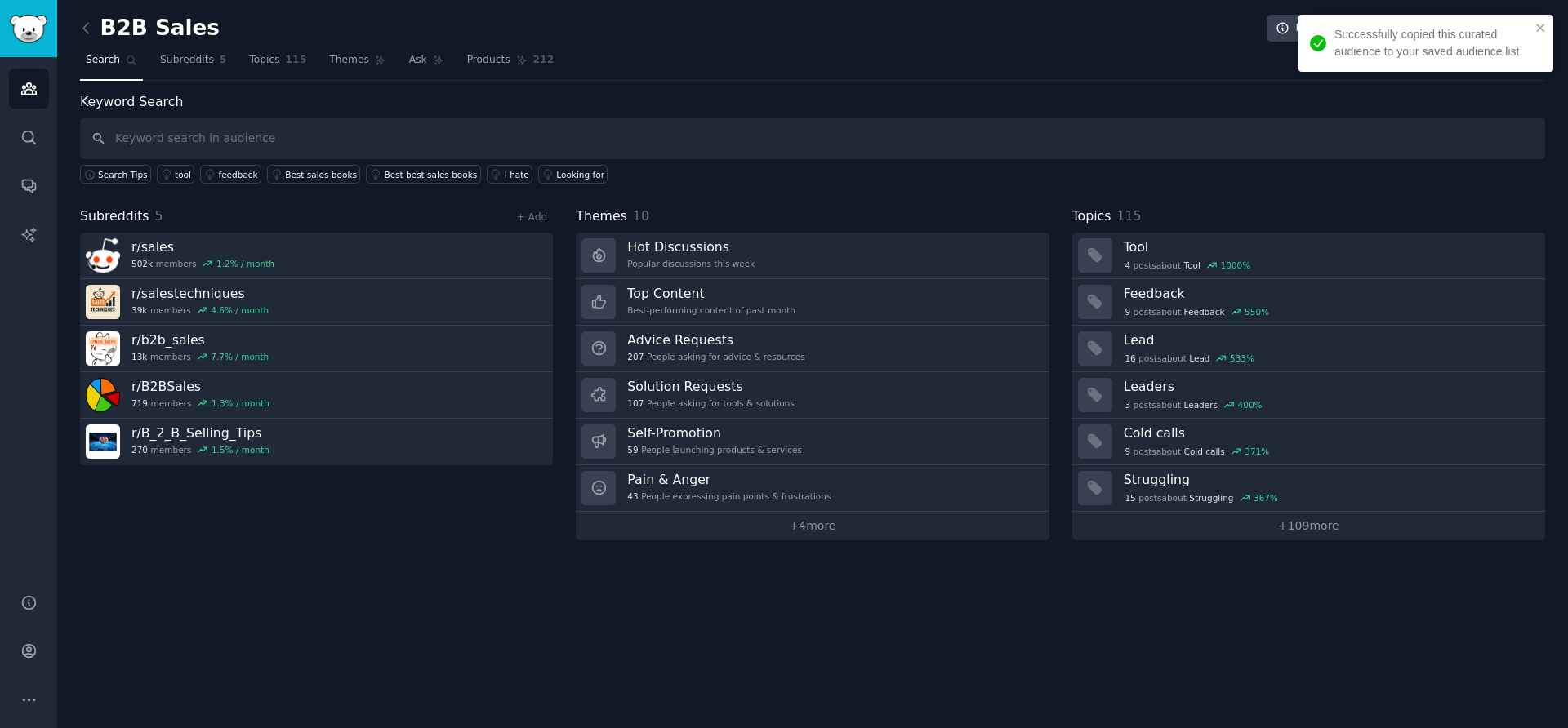
click at [370, 540] on div "B2B Sales Info Edit Share Add Search Subreddits 5 Topics 115 Themes Ask Product…" at bounding box center [812, 364] width 1511 height 728
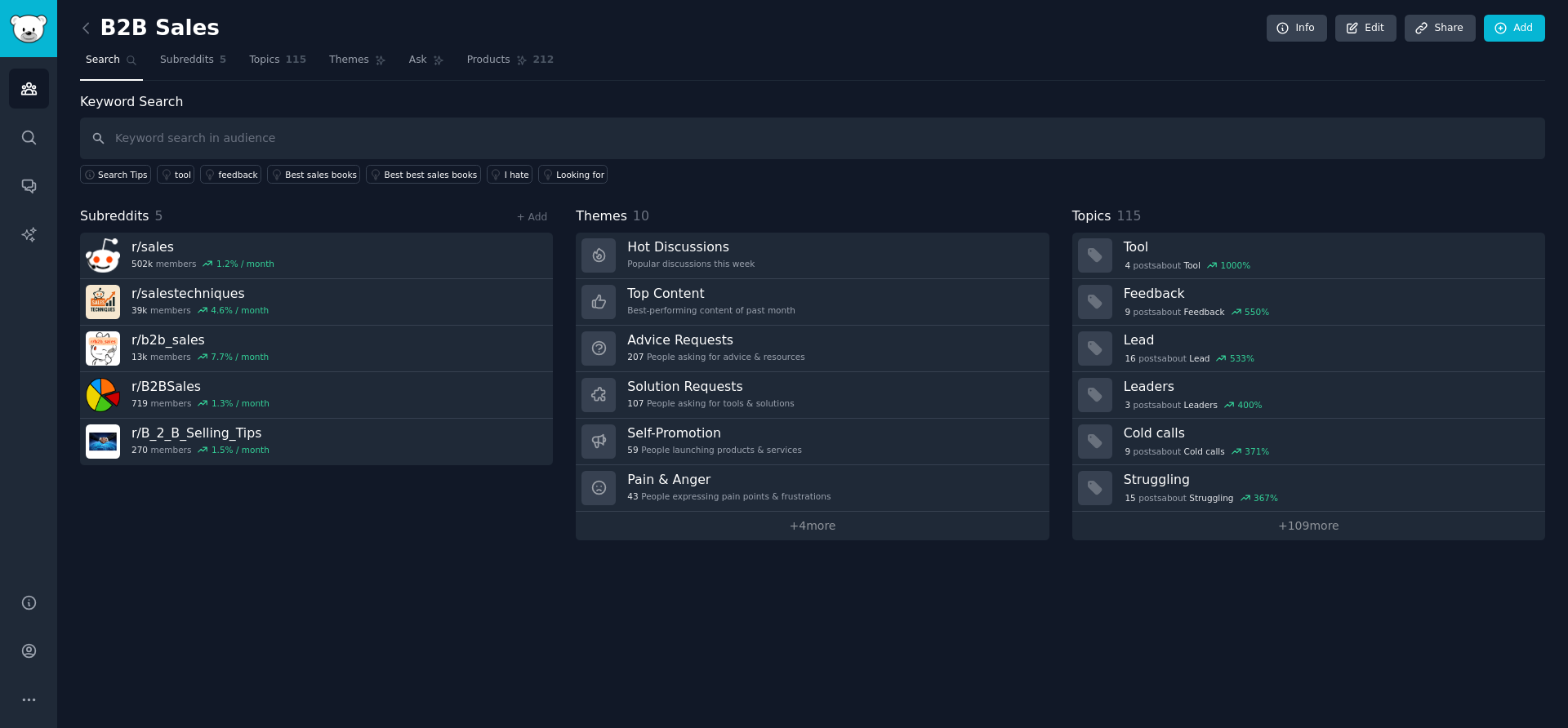
click at [105, 580] on div "B2B Sales Info Edit Share Add Search Subreddits 5 Topics 115 Themes Ask Product…" at bounding box center [812, 364] width 1511 height 728
